Goal: Task Accomplishment & Management: Use online tool/utility

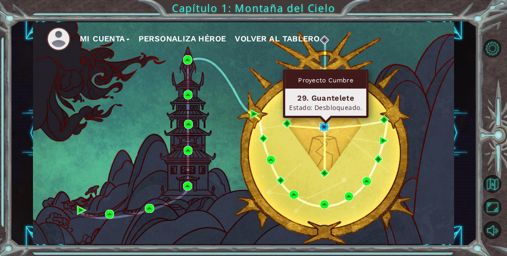
click at [321, 127] on img at bounding box center [324, 127] width 9 height 9
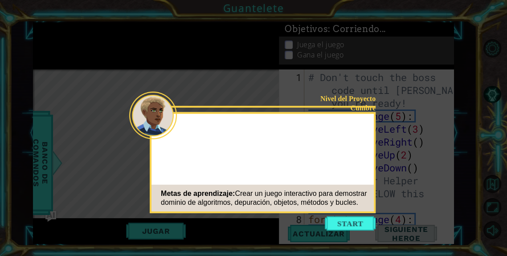
click at [337, 226] on button "Start" at bounding box center [350, 224] width 51 height 14
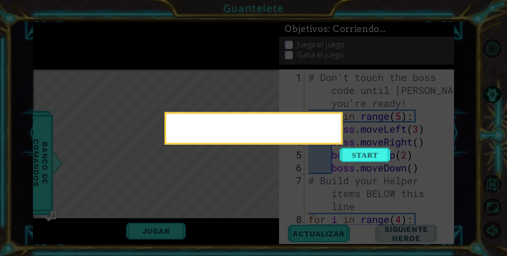
click at [376, 152] on button "Start" at bounding box center [365, 155] width 51 height 14
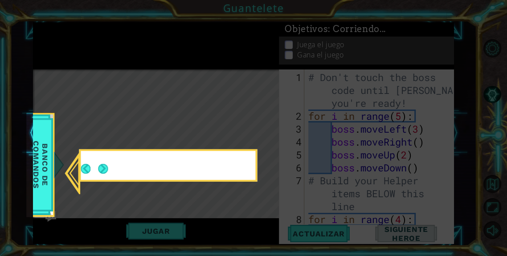
click at [189, 132] on icon at bounding box center [253, 128] width 507 height 256
click at [191, 133] on icon at bounding box center [253, 128] width 507 height 256
click at [45, 166] on span "Banco de comandos" at bounding box center [40, 164] width 23 height 89
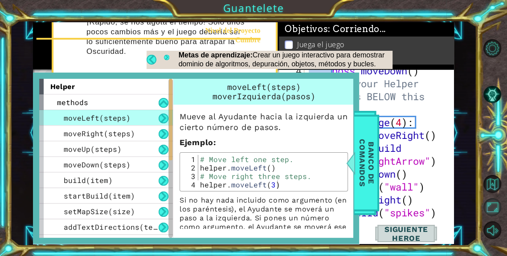
click at [488, 216] on button "Maximizar Navegador" at bounding box center [493, 207] width 18 height 18
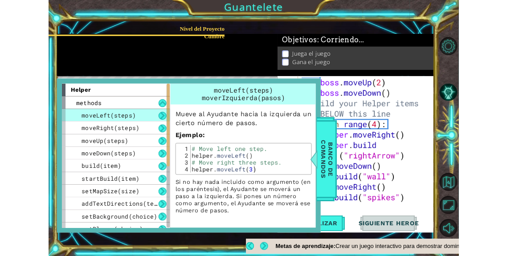
scroll to position [78, 0]
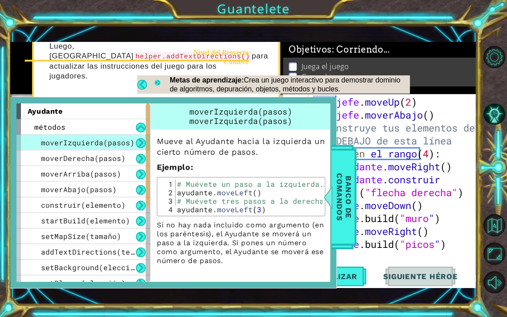
click at [157, 82] on button "Próximo" at bounding box center [158, 84] width 6 height 10
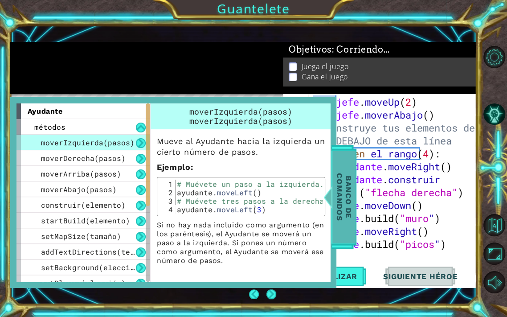
click at [348, 195] on font "Banco de comandos" at bounding box center [344, 197] width 18 height 48
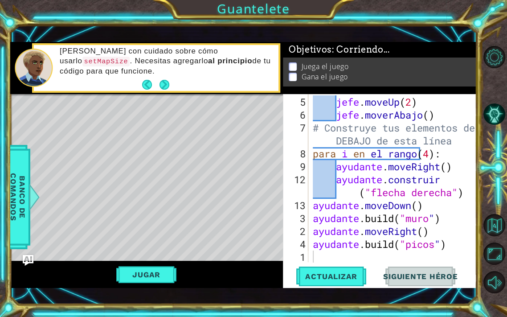
click at [76, 79] on div "[PERSON_NAME] con cuidado sobre cómo usarlo setMapSize . Necesitas agregarlo al…" at bounding box center [166, 68] width 225 height 52
click at [496, 254] on button "Maximizar Navegador" at bounding box center [495, 254] width 22 height 22
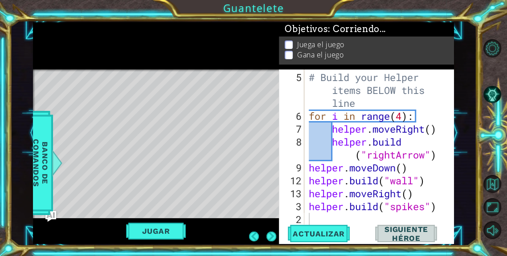
scroll to position [95, 0]
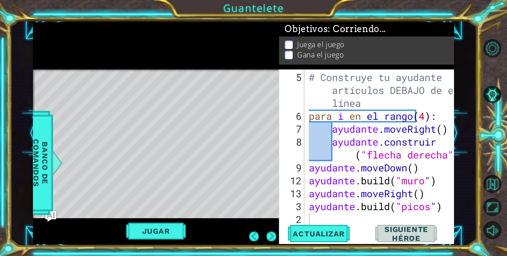
click at [319, 45] on font "Juega el juego" at bounding box center [320, 45] width 47 height 10
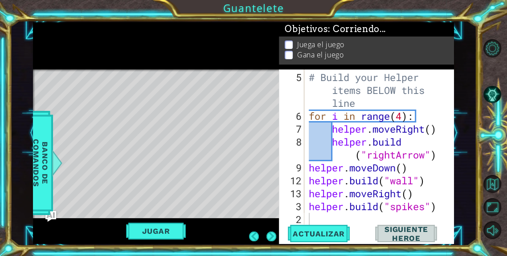
click at [475, 151] on div "1 ההההההההההההההההההההההההההההההההההההההההההההההההההההההההההההההההההההההההההההה…" at bounding box center [243, 134] width 467 height 226
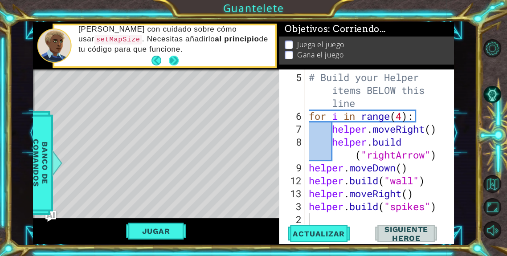
click at [176, 58] on button "Next" at bounding box center [174, 61] width 10 height 10
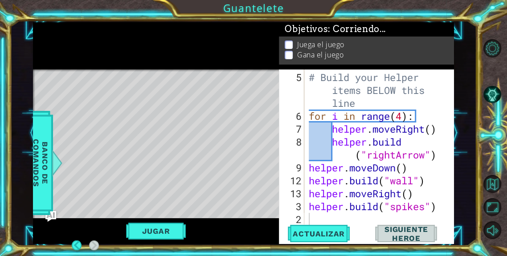
scroll to position [0, 0]
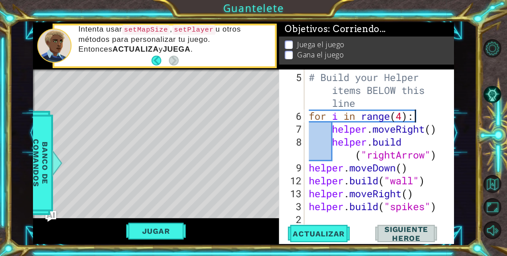
drag, startPoint x: 440, startPoint y: 118, endPoint x: 444, endPoint y: 99, distance: 19.6
click at [440, 109] on div "# Build your Helper items BELOW this line for i in range ( 4 ) : helper . moveR…" at bounding box center [382, 174] width 150 height 207
click at [444, 78] on div at bounding box center [448, 103] width 9 height 259
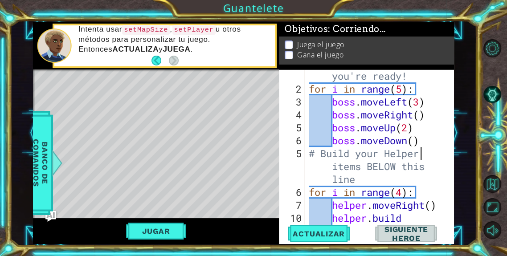
scroll to position [27, 0]
click at [301, 158] on div "5" at bounding box center [293, 166] width 24 height 39
click at [302, 153] on div "5" at bounding box center [293, 166] width 24 height 39
click at [296, 148] on div "5" at bounding box center [293, 166] width 24 height 39
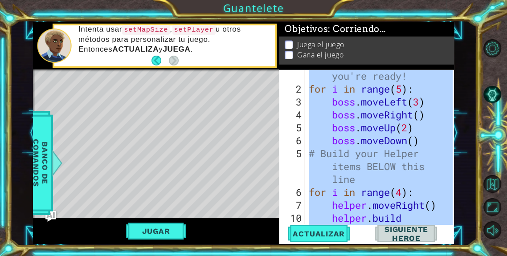
type textarea "[DOMAIN_NAME]("spikes")"
click at [297, 150] on div "5" at bounding box center [293, 166] width 24 height 39
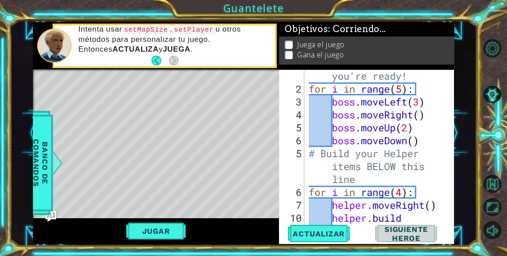
click at [297, 151] on div "5" at bounding box center [293, 166] width 24 height 39
type textarea "# Build your Helper items BELOW this line"
click at [428, 160] on div "# Don't touch the boss code until [PERSON_NAME] says you're ready! for i in ran…" at bounding box center [382, 154] width 150 height 220
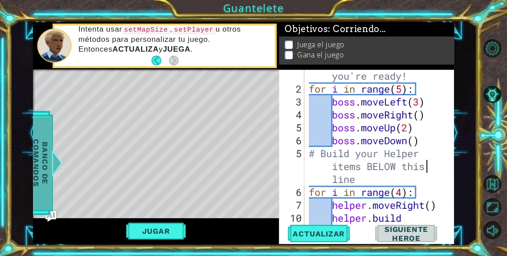
click at [43, 150] on span "Banco de comandos" at bounding box center [40, 163] width 23 height 92
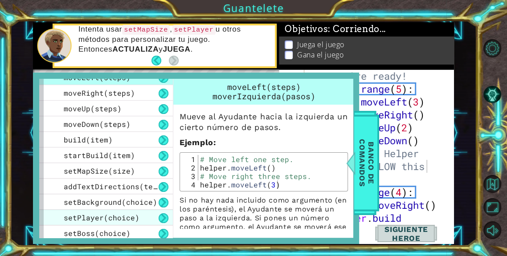
scroll to position [57, 0]
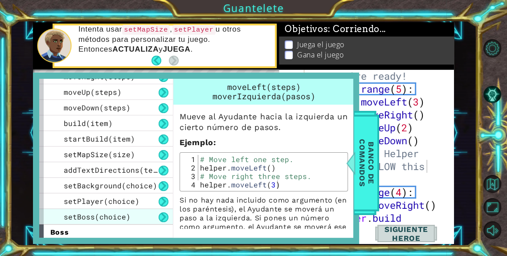
click at [89, 214] on span "setBoss(choice)" at bounding box center [97, 216] width 67 height 9
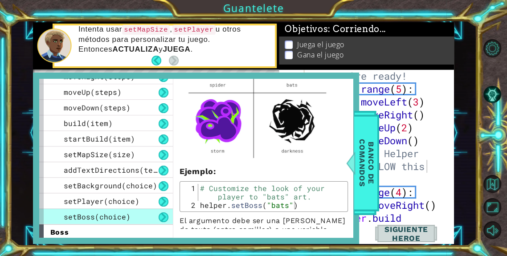
scroll to position [143, 0]
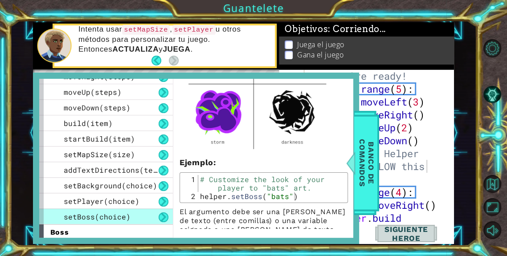
type textarea "helper.setBoss("bats")"
drag, startPoint x: 305, startPoint y: 196, endPoint x: 199, endPoint y: 196, distance: 105.7
click at [199, 196] on div "# Customize the look of your player to "bats" art. helper . setBoss ( "bats" )" at bounding box center [271, 200] width 147 height 51
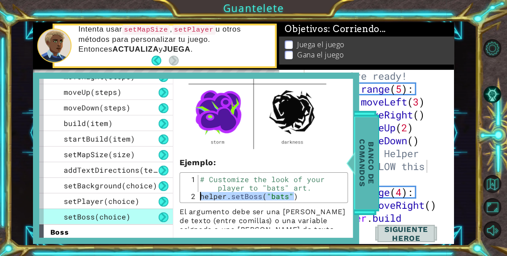
click at [360, 167] on span "Banco de comandos" at bounding box center [366, 163] width 23 height 92
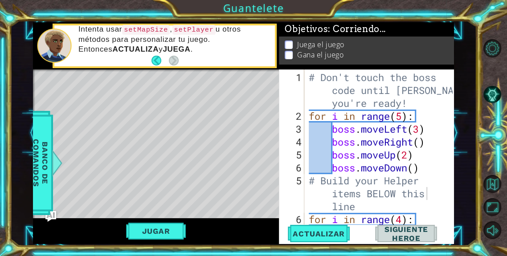
scroll to position [0, 0]
click at [426, 102] on div "# Don't touch the boss code until [PERSON_NAME] says you're ready! for i in ran…" at bounding box center [382, 174] width 150 height 207
paste textarea "helper.setBoss("bats")"
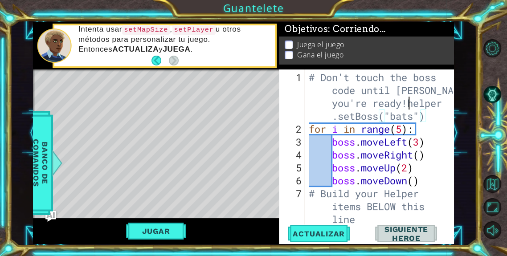
click at [409, 103] on div "# Don't touch the boss code until [PERSON_NAME] says you're ready!helper .setBo…" at bounding box center [382, 181] width 150 height 220
click at [426, 119] on div "# Don't touch the boss code until [PERSON_NAME] says you're ready! helper . set…" at bounding box center [382, 174] width 150 height 207
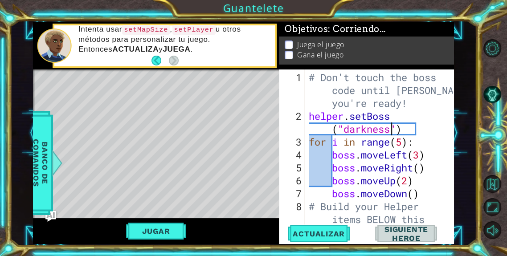
scroll to position [0, 6]
drag, startPoint x: 431, startPoint y: 132, endPoint x: 426, endPoint y: 131, distance: 4.5
click at [427, 131] on div "# Don't touch the boss code until [PERSON_NAME] says you're ready! helper . set…" at bounding box center [382, 187] width 150 height 233
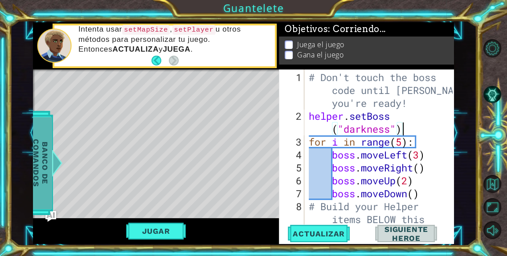
type textarea "helper.setBoss("darkness")"
click at [42, 169] on span "Banco de comandos" at bounding box center [40, 163] width 23 height 92
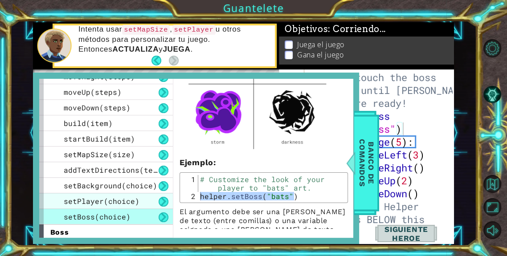
click at [77, 206] on span "setPlayer(choice)" at bounding box center [102, 201] width 76 height 9
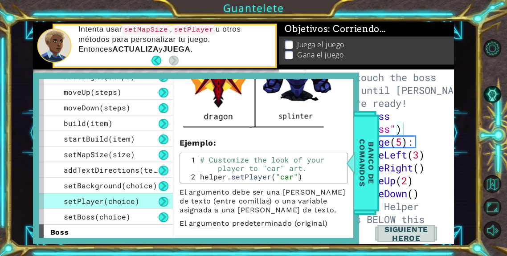
scroll to position [410, 0]
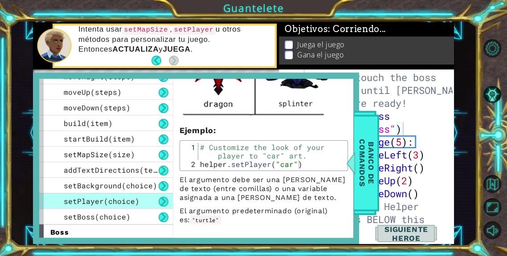
drag, startPoint x: 302, startPoint y: 170, endPoint x: 222, endPoint y: 173, distance: 80.8
type textarea "helper.setPlayer("car")"
click at [212, 168] on div "# Customize the look of your player to "car" art. helper . setPlayer ( "car" )" at bounding box center [271, 168] width 147 height 51
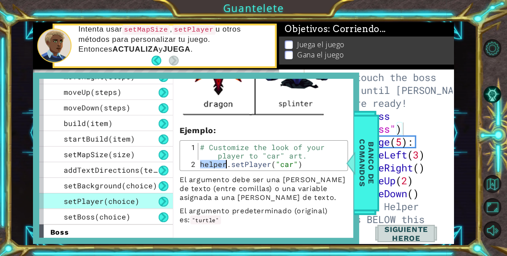
click at [212, 168] on div "# Customize the look of your player to "car" art. helper . setPlayer ( "car" )" at bounding box center [271, 168] width 147 height 51
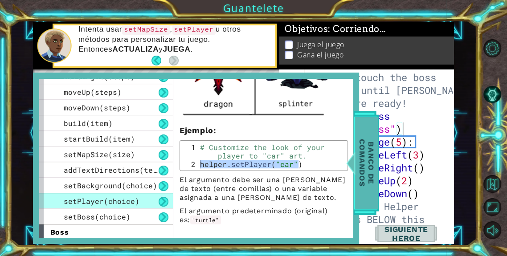
click at [367, 200] on span "Banco de comandos" at bounding box center [366, 163] width 23 height 92
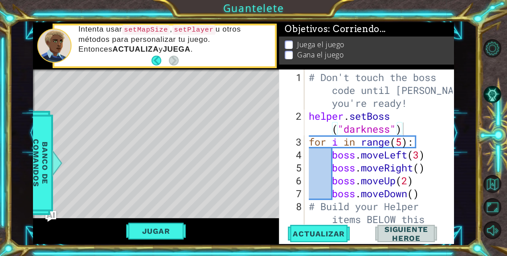
click at [407, 127] on div "# Don't touch the boss code until [PERSON_NAME] says you're ready! helper . set…" at bounding box center [382, 187] width 150 height 233
paste textarea "helper.setPlayer("car")"
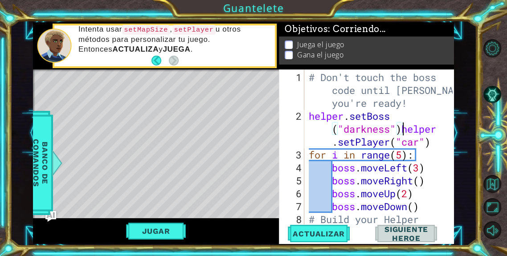
click at [403, 132] on div "# Don't touch the boss code until [PERSON_NAME] says you're ready! helper . set…" at bounding box center [382, 187] width 150 height 233
type textarea "helper.setPlayer("car")"
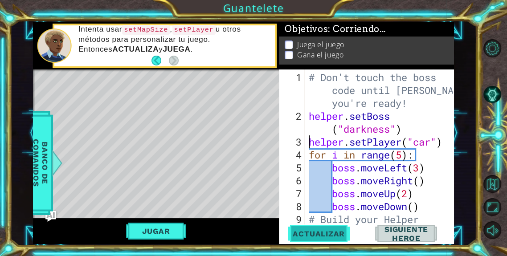
click at [312, 233] on span "Actualizar" at bounding box center [319, 234] width 70 height 9
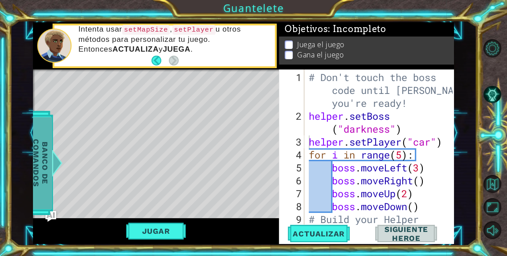
click at [38, 161] on span "Banco de comandos" at bounding box center [40, 163] width 23 height 92
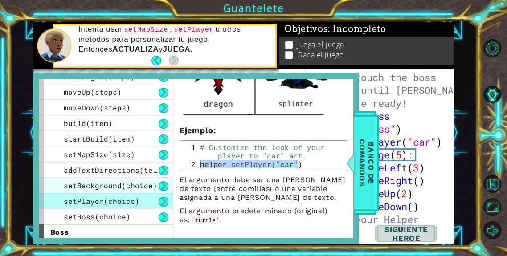
click at [114, 191] on div "setBackground(choice)" at bounding box center [106, 186] width 134 height 16
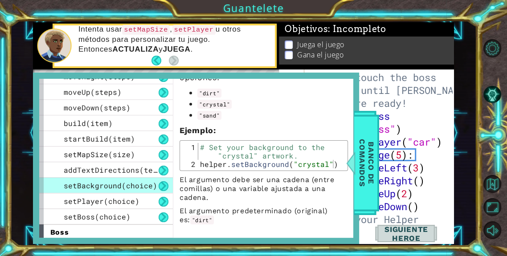
scroll to position [61, 0]
type textarea "helper.setBackground("crystal")"
click at [241, 165] on div "# Set your background to the "crystal" artwork. helper . setBackground ( "cryst…" at bounding box center [271, 168] width 147 height 51
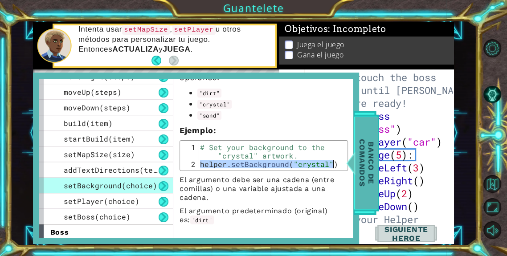
click at [361, 189] on span "Banco de comandos" at bounding box center [366, 163] width 23 height 92
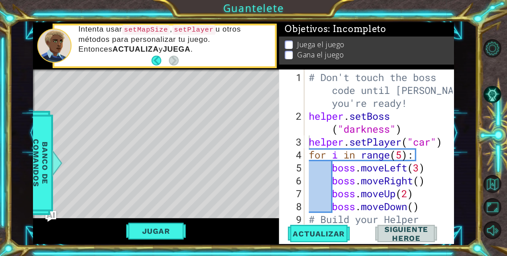
click at [414, 102] on div "# Don't touch the boss code until [PERSON_NAME] says you're ready! helper . set…" at bounding box center [382, 187] width 150 height 233
paste textarea "helper.setBackground("crystal")"
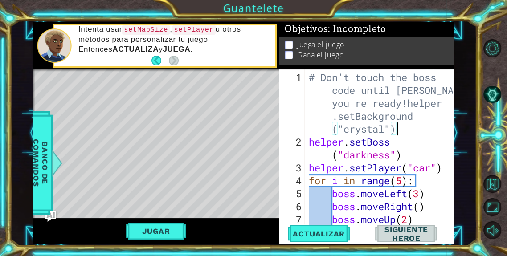
click at [407, 104] on div "# Don't touch the boss code until [PERSON_NAME] says you're ready!helper .setBa…" at bounding box center [382, 187] width 150 height 233
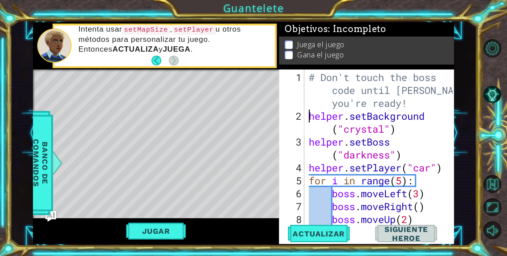
scroll to position [0, 8]
click at [367, 133] on div "# Don't touch the boss code until [PERSON_NAME] says you're ready! helper . set…" at bounding box center [382, 174] width 150 height 207
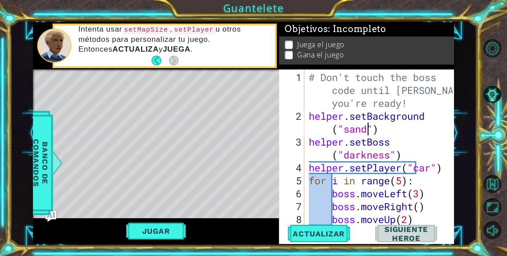
scroll to position [0, 7]
type textarea "helper.setBackground("sand")"
click at [302, 230] on span "Actualizar" at bounding box center [319, 234] width 70 height 9
click at [167, 232] on button "Jugar" at bounding box center [156, 231] width 60 height 17
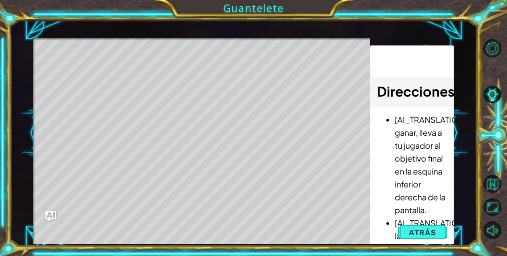
click at [426, 232] on span "Atrás" at bounding box center [422, 232] width 27 height 9
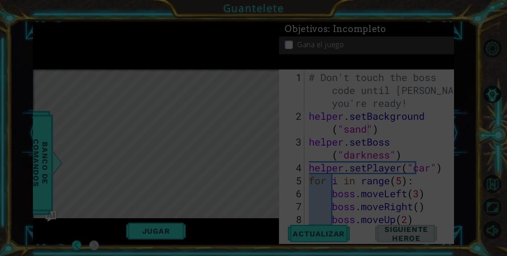
scroll to position [0, 0]
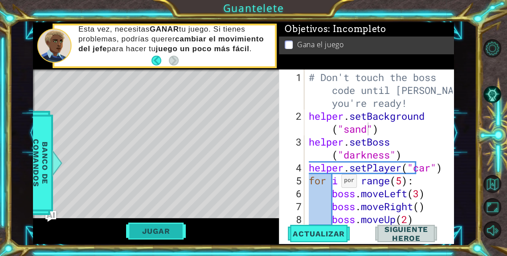
click at [181, 230] on button "Jugar" at bounding box center [156, 231] width 60 height 17
click at [153, 231] on button "Jugar" at bounding box center [156, 231] width 60 height 17
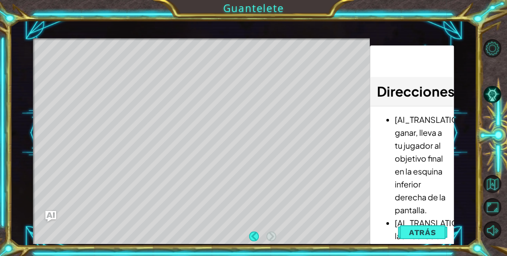
click at [407, 140] on li "[AI_TRANSLATION]Para ganar, lleva a tu jugador al objetivo final en la esquina …" at bounding box center [421, 164] width 52 height 103
click at [408, 141] on li "[AI_TRANSLATION]Para ganar, lleva a tu jugador al objetivo final en la esquina …" at bounding box center [421, 164] width 52 height 103
click at [206, 36] on div "helper methods moveLeft(steps) moveRight(steps) moveUp(steps) moveDown(steps) b…" at bounding box center [243, 133] width 421 height 222
click at [346, 171] on div "1 ההההההההההההההההההההההההההההההההההההההההההההההההההההההההההההההההההההההההההההה…" at bounding box center [243, 133] width 421 height 222
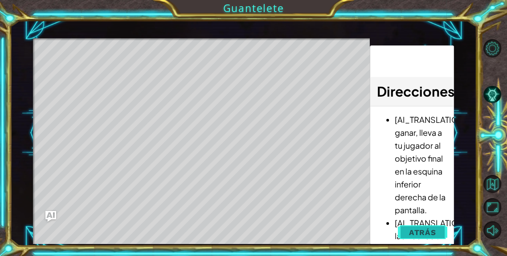
click at [436, 237] on button "Atrás" at bounding box center [422, 233] width 49 height 18
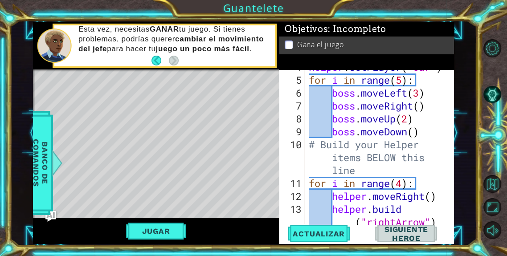
scroll to position [100, 0]
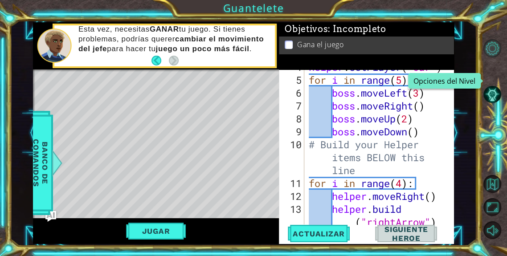
click at [492, 48] on button "Opciones del Nivel" at bounding box center [493, 48] width 18 height 18
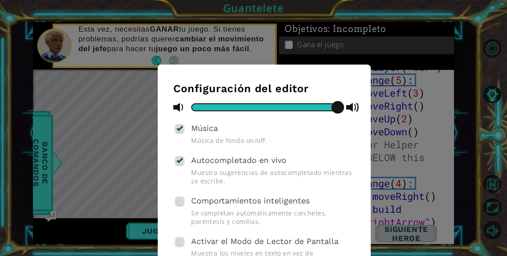
click at [495, 21] on div "Configuración del editor Música Música de fondo on/off. Autocompletado en vivo …" at bounding box center [253, 128] width 507 height 256
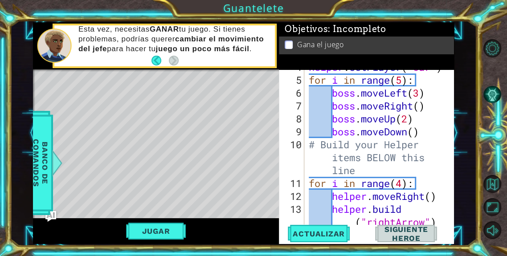
scroll to position [0, 7]
click at [484, 95] on button "Pista AI" at bounding box center [493, 95] width 18 height 18
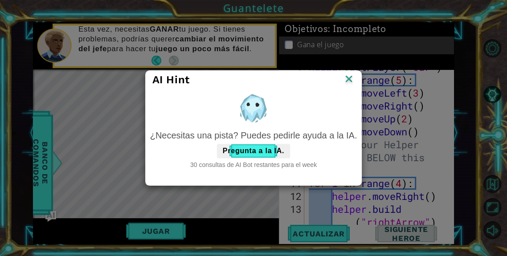
click at [344, 76] on img at bounding box center [349, 79] width 12 height 13
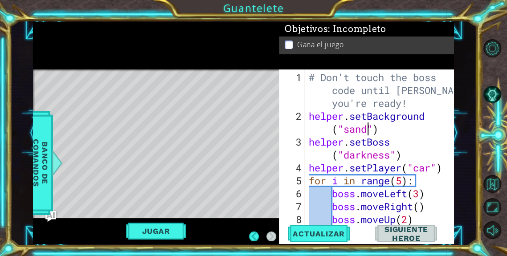
scroll to position [0, 0]
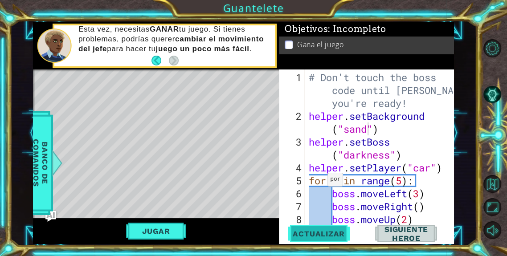
click at [316, 237] on span "Actualizar" at bounding box center [319, 234] width 70 height 9
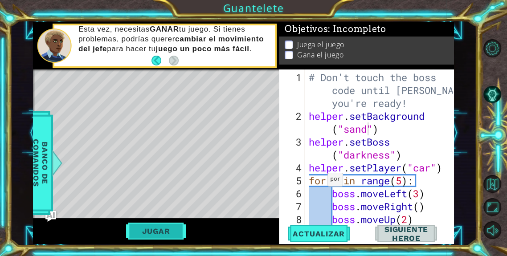
click at [159, 228] on button "Jugar" at bounding box center [156, 231] width 60 height 17
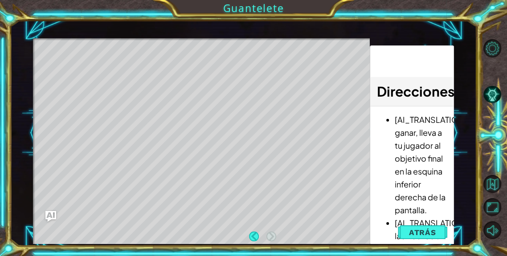
scroll to position [29, 0]
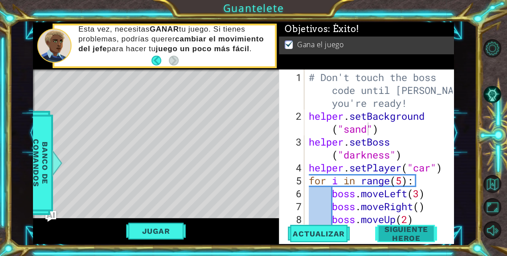
click at [399, 235] on span "Siguiente Heroe" at bounding box center [406, 234] width 91 height 18
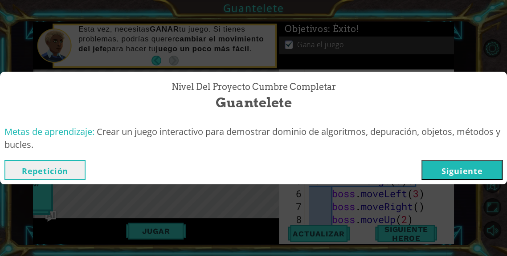
click at [473, 166] on button "Siguiente" at bounding box center [462, 170] width 81 height 20
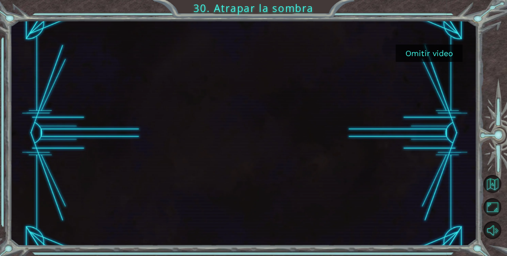
click at [447, 51] on button "Omitir video" at bounding box center [429, 53] width 67 height 17
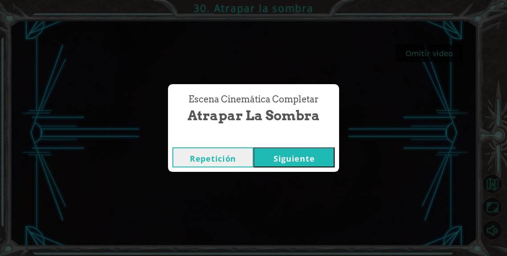
click at [292, 164] on button "Siguiente" at bounding box center [294, 158] width 81 height 20
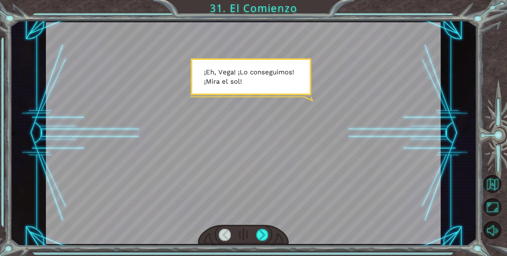
click at [265, 239] on div at bounding box center [262, 235] width 12 height 12
click at [265, 238] on div at bounding box center [262, 235] width 12 height 12
click at [260, 231] on div at bounding box center [262, 235] width 12 height 12
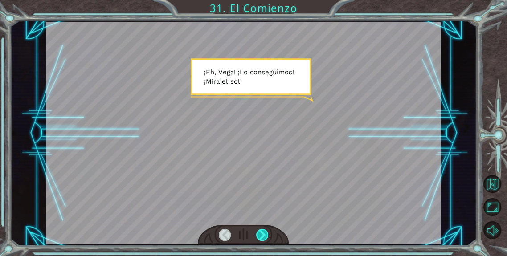
click at [260, 231] on div at bounding box center [262, 235] width 12 height 12
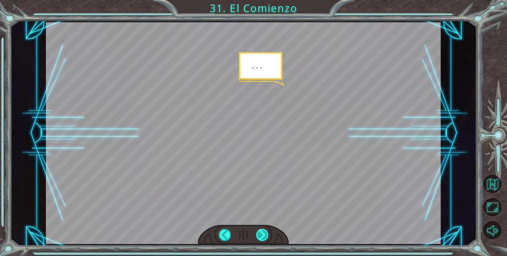
click at [260, 231] on div at bounding box center [262, 235] width 12 height 12
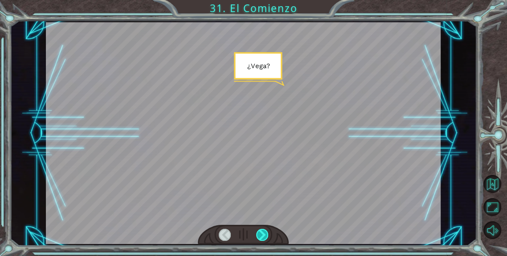
click at [260, 231] on div at bounding box center [262, 235] width 12 height 12
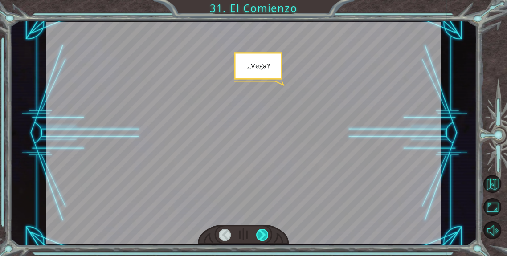
click at [260, 231] on div at bounding box center [262, 235] width 12 height 12
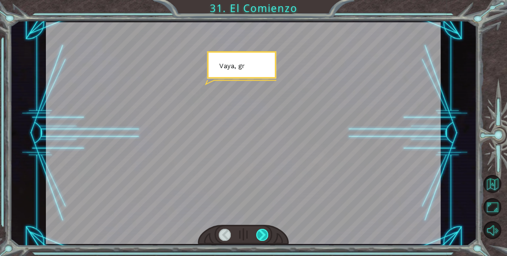
click at [264, 235] on div at bounding box center [262, 235] width 12 height 12
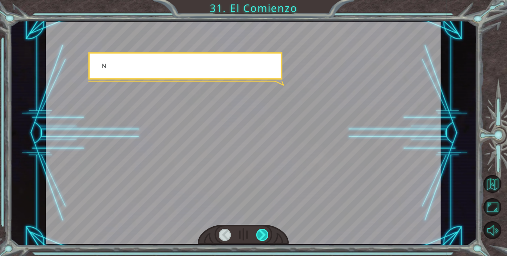
click at [264, 235] on div at bounding box center [262, 235] width 12 height 12
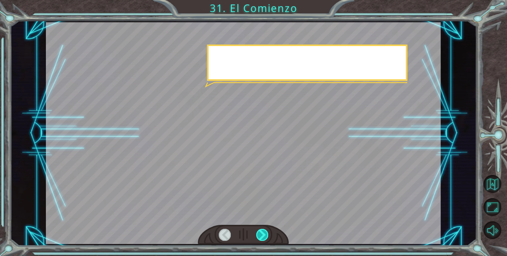
click at [264, 235] on div at bounding box center [262, 235] width 12 height 12
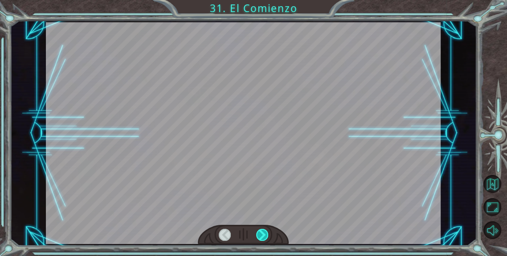
click at [264, 235] on div at bounding box center [262, 235] width 12 height 12
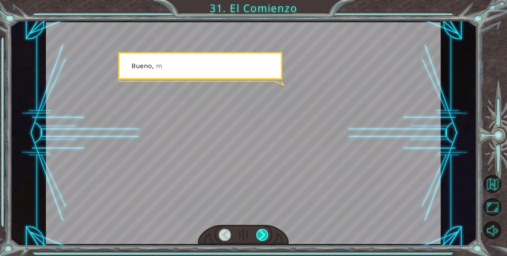
click at [264, 235] on div at bounding box center [262, 235] width 12 height 12
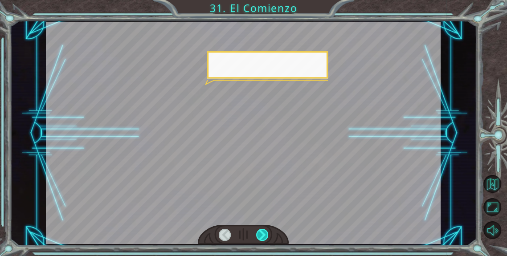
click at [264, 235] on div at bounding box center [262, 235] width 12 height 12
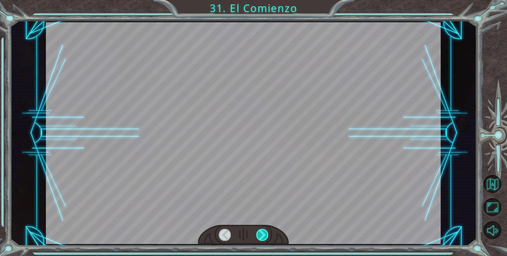
click at [264, 235] on div at bounding box center [262, 235] width 12 height 12
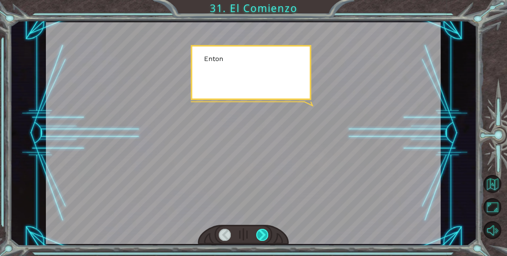
click at [264, 235] on div at bounding box center [262, 235] width 12 height 12
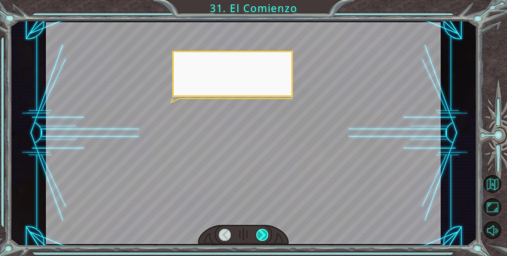
click at [264, 235] on div at bounding box center [262, 235] width 12 height 12
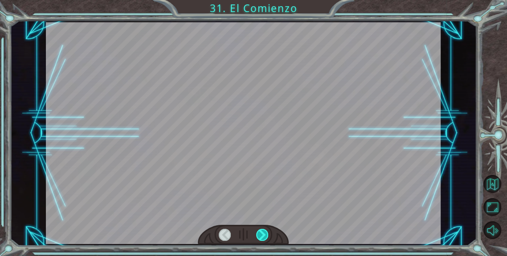
click at [264, 235] on div at bounding box center [262, 235] width 12 height 12
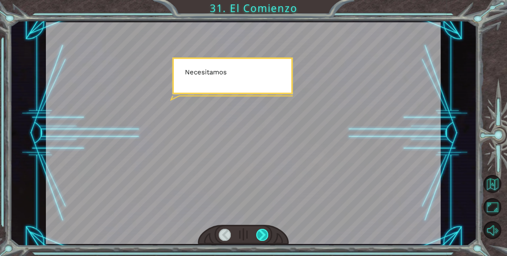
click at [264, 235] on div at bounding box center [262, 235] width 12 height 12
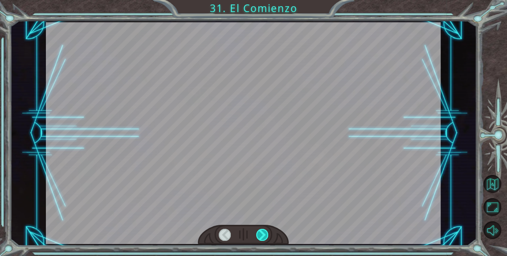
click at [264, 235] on div at bounding box center [262, 235] width 12 height 12
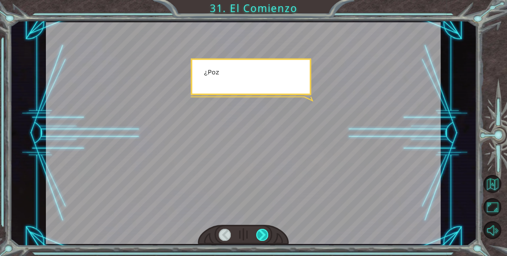
click at [264, 235] on div at bounding box center [262, 235] width 12 height 12
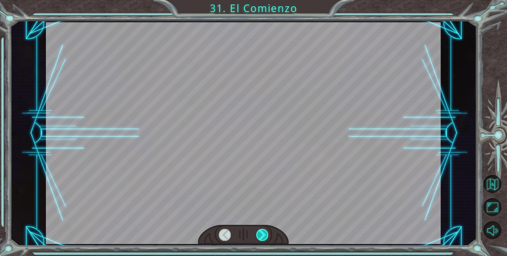
click at [264, 235] on div at bounding box center [262, 235] width 12 height 12
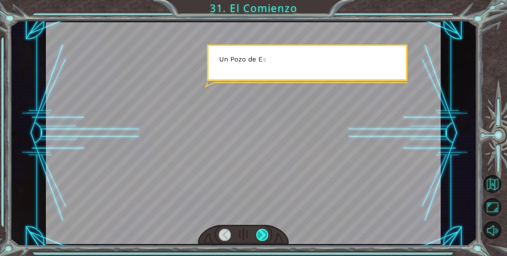
click at [264, 235] on div at bounding box center [262, 235] width 12 height 12
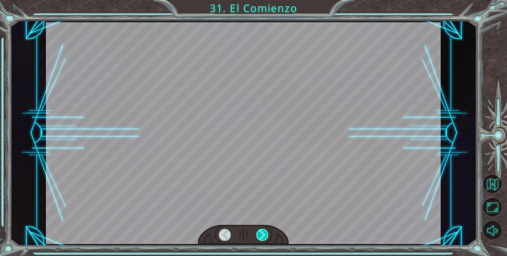
click at [264, 235] on div at bounding box center [262, 235] width 12 height 12
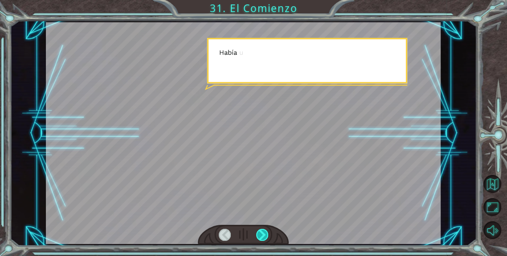
click at [264, 235] on div at bounding box center [262, 235] width 12 height 12
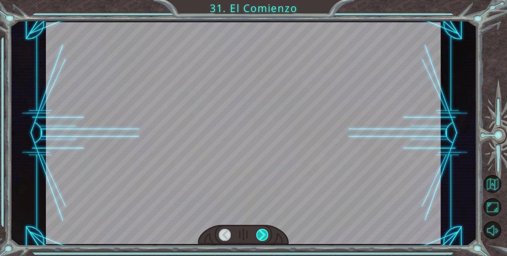
click at [264, 235] on div at bounding box center [262, 235] width 12 height 12
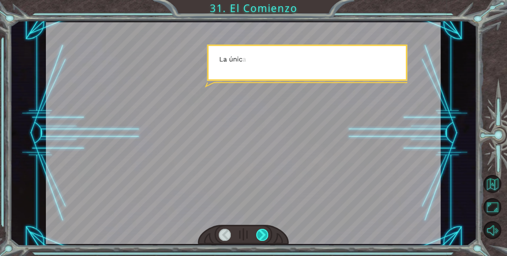
click at [264, 235] on div at bounding box center [262, 235] width 12 height 12
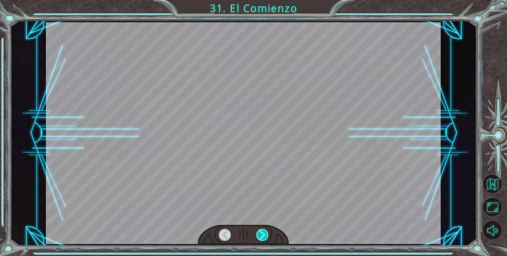
click at [264, 235] on div at bounding box center [262, 235] width 12 height 12
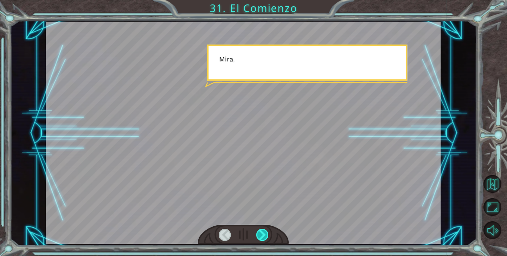
click at [264, 235] on div at bounding box center [262, 235] width 12 height 12
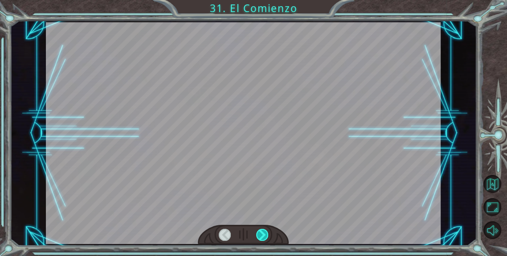
click at [264, 235] on div at bounding box center [262, 235] width 12 height 12
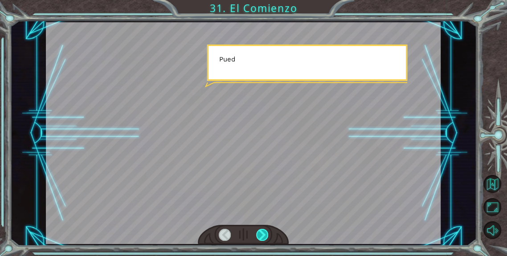
click at [264, 235] on div at bounding box center [262, 235] width 12 height 12
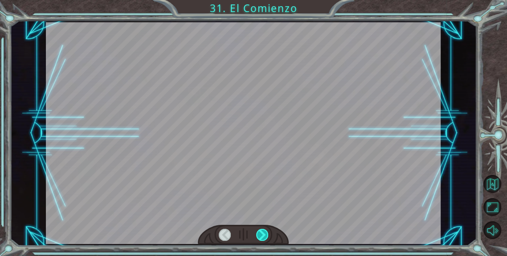
click at [264, 235] on div at bounding box center [262, 235] width 12 height 12
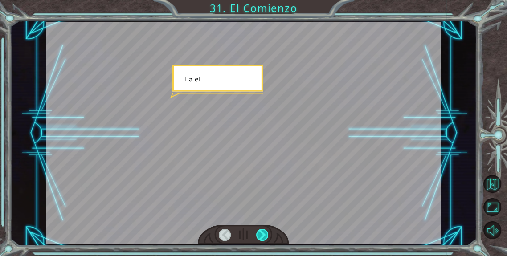
click at [264, 235] on div at bounding box center [262, 235] width 12 height 12
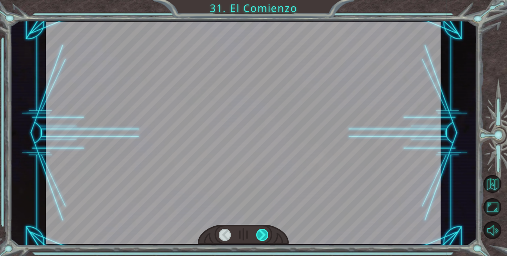
click at [264, 235] on div at bounding box center [262, 235] width 12 height 12
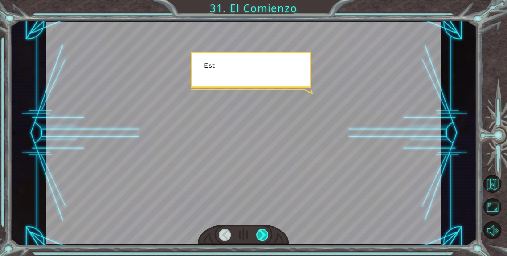
click at [264, 235] on div at bounding box center [262, 235] width 12 height 12
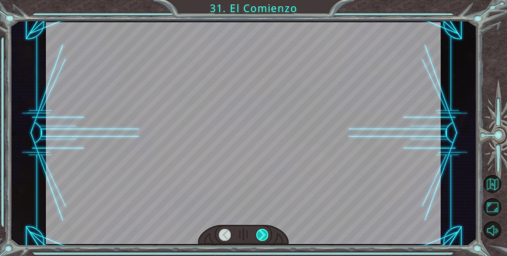
click at [264, 235] on div at bounding box center [262, 235] width 12 height 12
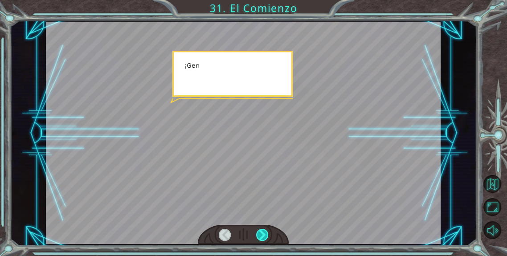
click at [264, 235] on div at bounding box center [262, 235] width 12 height 12
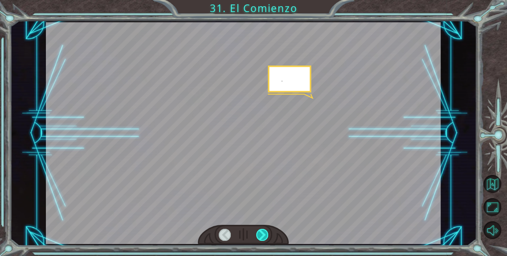
click at [264, 235] on div at bounding box center [262, 235] width 12 height 12
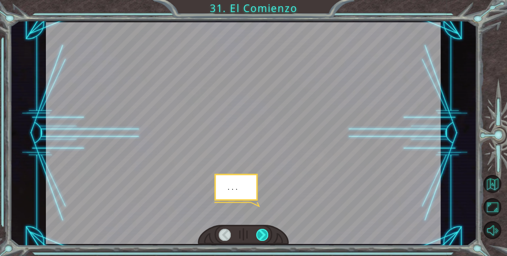
click at [264, 235] on div at bounding box center [262, 235] width 12 height 12
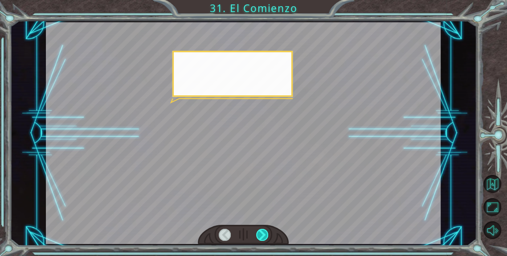
click at [264, 235] on div at bounding box center [262, 235] width 12 height 12
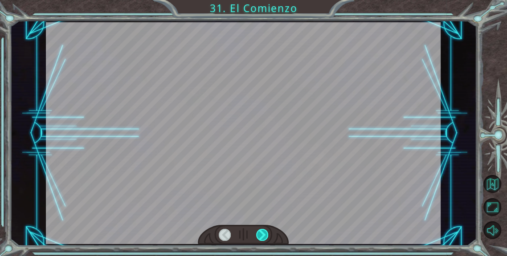
click at [264, 235] on div at bounding box center [262, 235] width 12 height 12
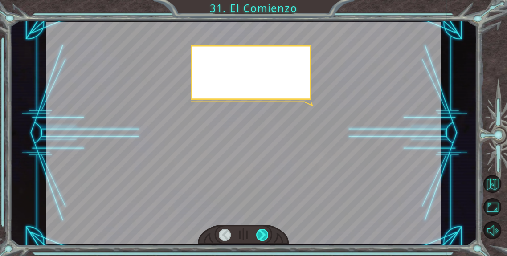
click at [264, 235] on div at bounding box center [262, 235] width 12 height 12
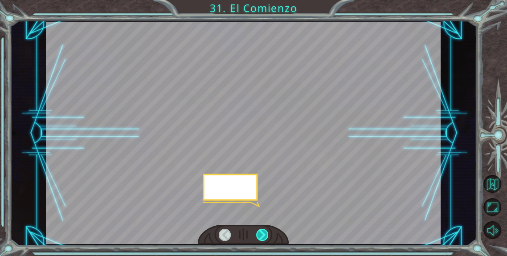
click at [264, 235] on div at bounding box center [262, 235] width 12 height 12
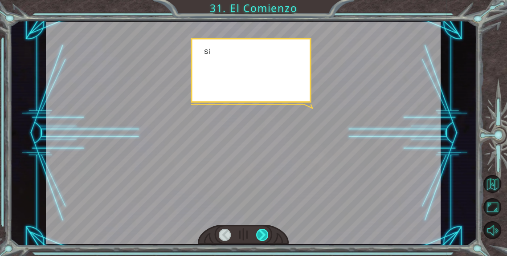
click at [264, 235] on div at bounding box center [262, 235] width 12 height 12
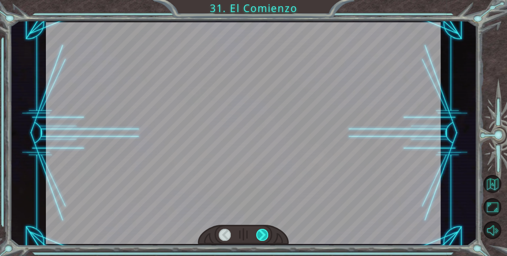
click at [264, 235] on div at bounding box center [262, 235] width 12 height 12
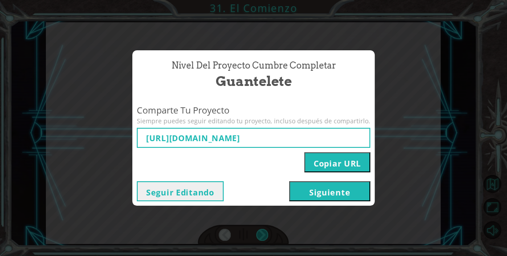
type input "[URL][DOMAIN_NAME]"
click at [211, 197] on button "Seguir Editando" at bounding box center [180, 191] width 87 height 20
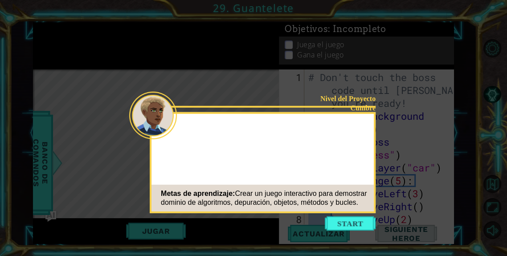
click at [357, 222] on button "Start" at bounding box center [350, 224] width 51 height 14
click at [356, 225] on icon at bounding box center [253, 128] width 507 height 256
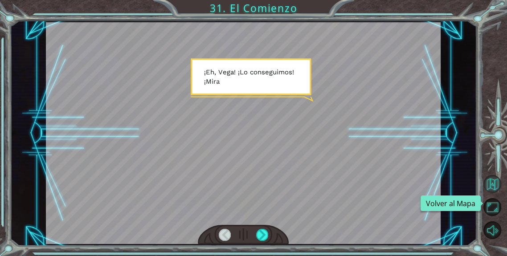
click at [485, 193] on button "Volver al Mapa" at bounding box center [493, 184] width 18 height 18
